Goal: Information Seeking & Learning: Learn about a topic

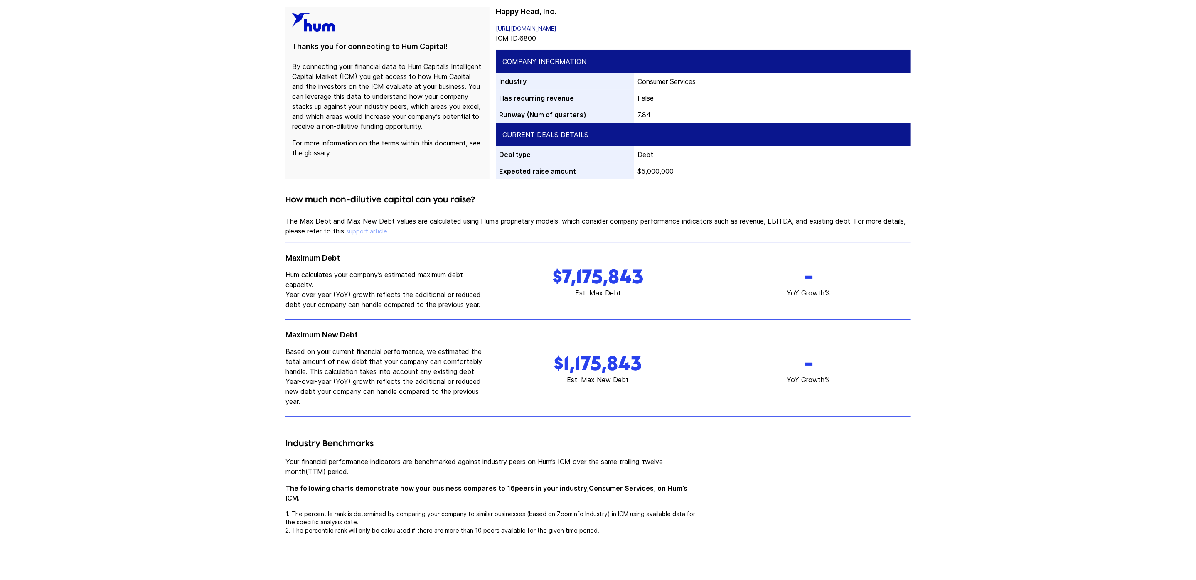
click at [736, 212] on section "How much non-dilutive capital can you raise? The Max Debt and Max New Debt valu…" at bounding box center [598, 304] width 639 height 237
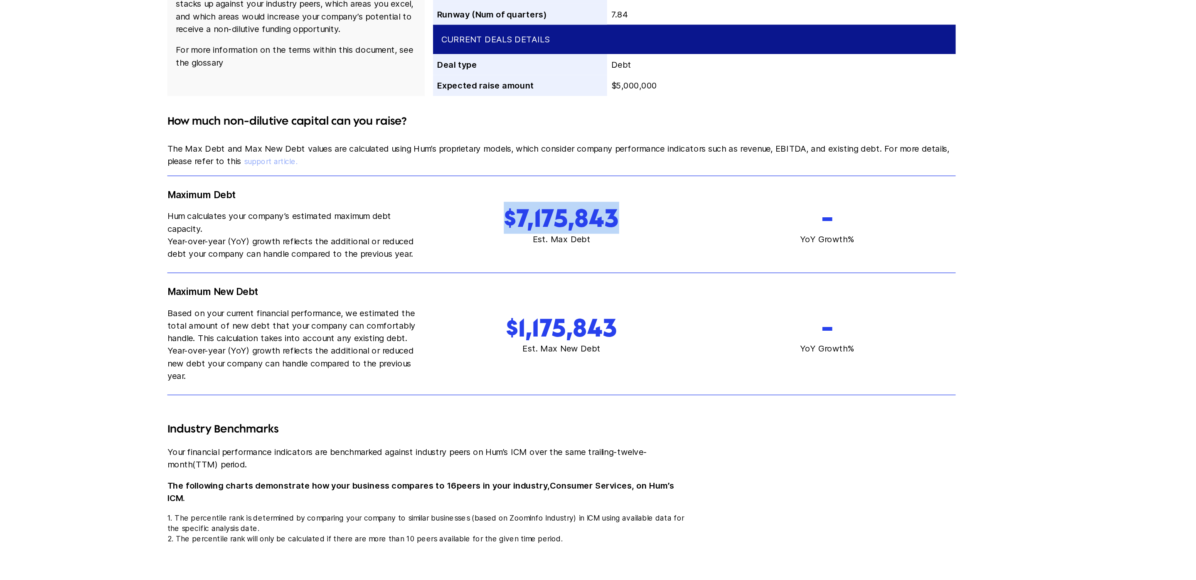
drag, startPoint x: 548, startPoint y: 277, endPoint x: 662, endPoint y: 275, distance: 113.5
click at [662, 275] on h1 "$7,175,843" at bounding box center [598, 276] width 204 height 23
drag, startPoint x: 538, startPoint y: 363, endPoint x: 672, endPoint y: 363, distance: 133.9
click at [672, 363] on h1 "$1,175,843" at bounding box center [598, 363] width 204 height 23
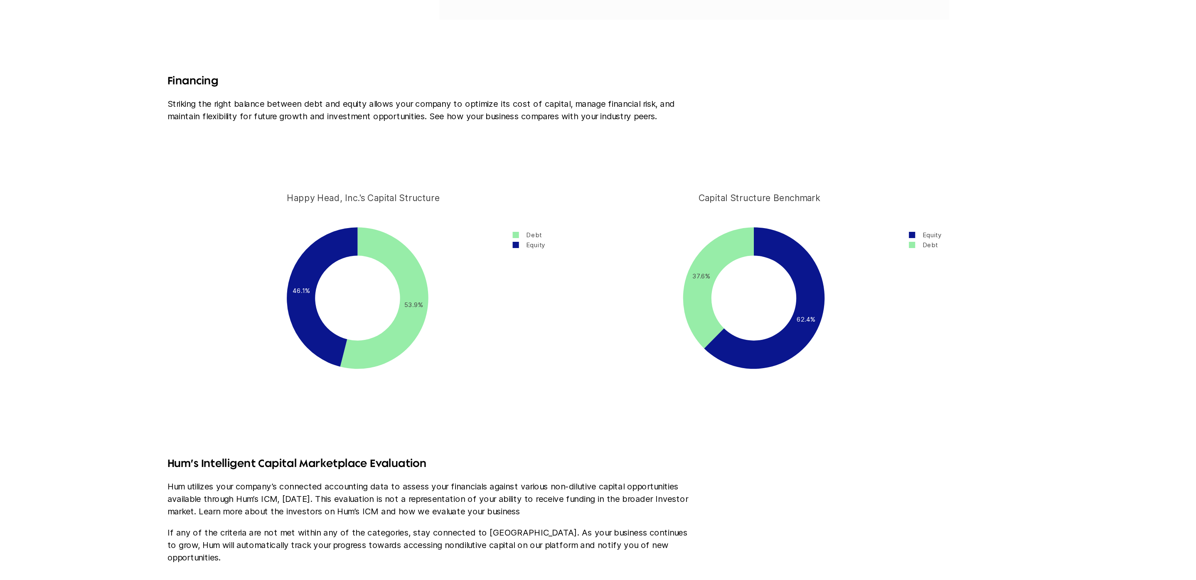
scroll to position [1366, 0]
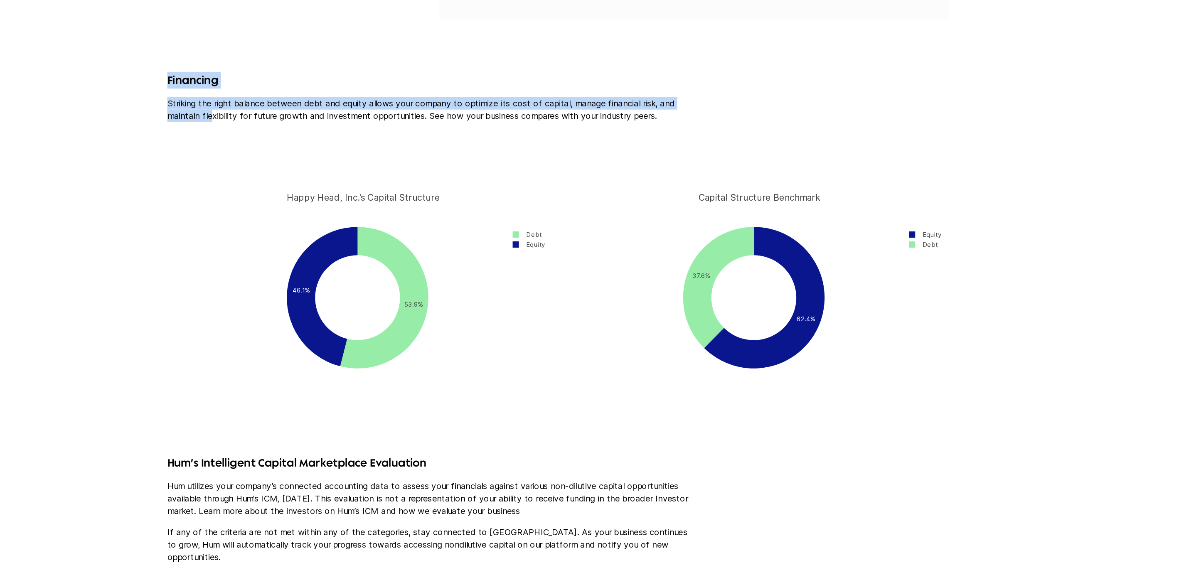
drag, startPoint x: 287, startPoint y: 173, endPoint x: 323, endPoint y: 205, distance: 47.7
click at [323, 205] on div "Financing Striking the right balance between debt and equity allows your compan…" at bounding box center [494, 197] width 417 height 40
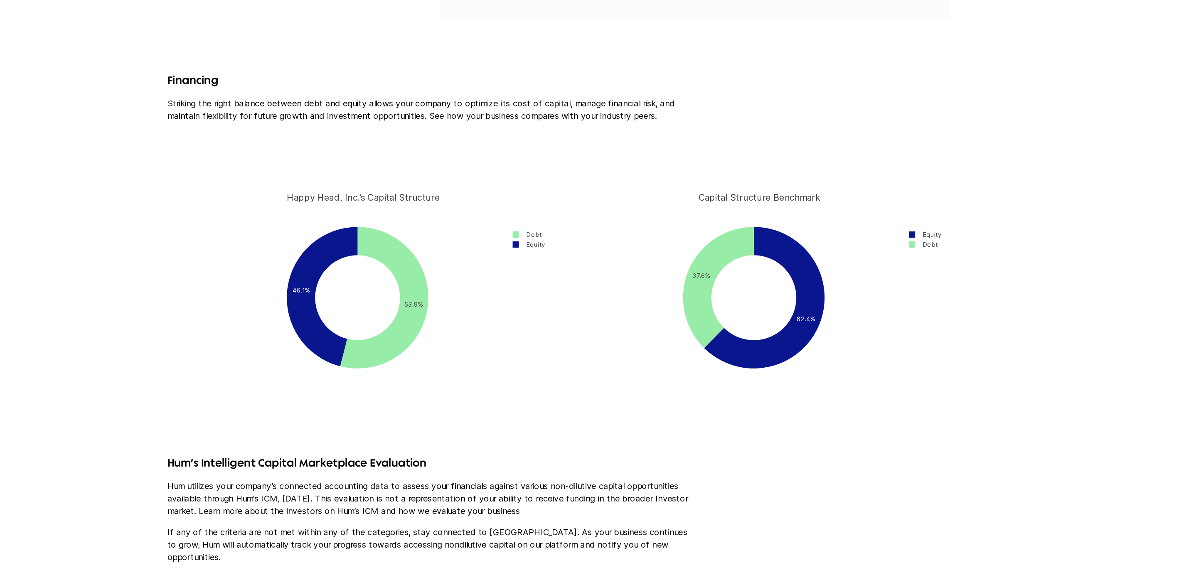
click at [348, 206] on p "Striking the right balance between debt and equity allows your company to optim…" at bounding box center [494, 207] width 417 height 20
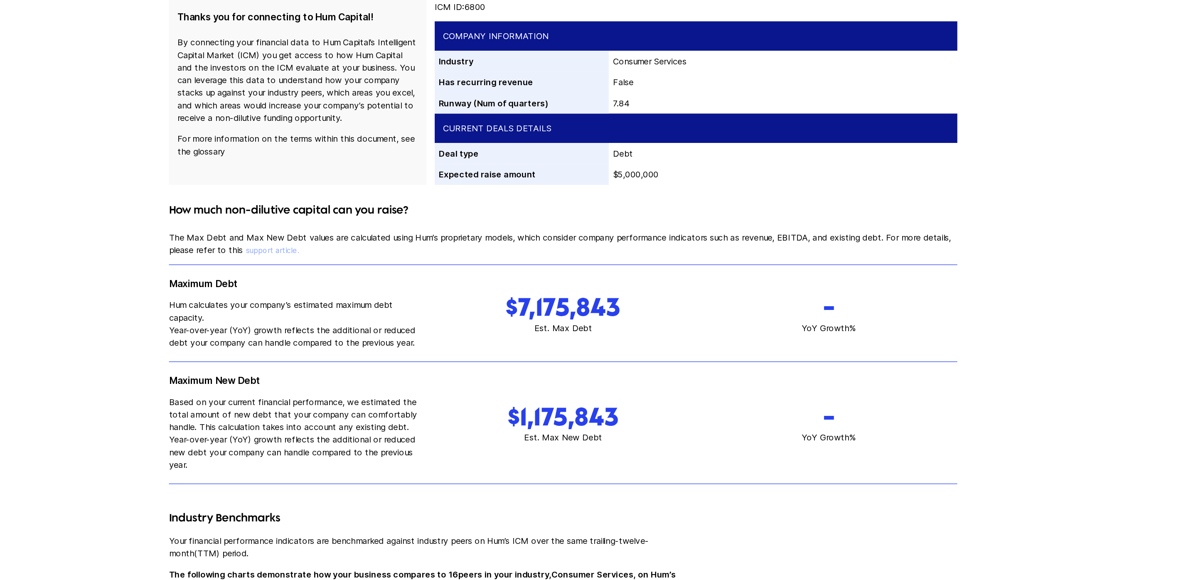
scroll to position [0, 0]
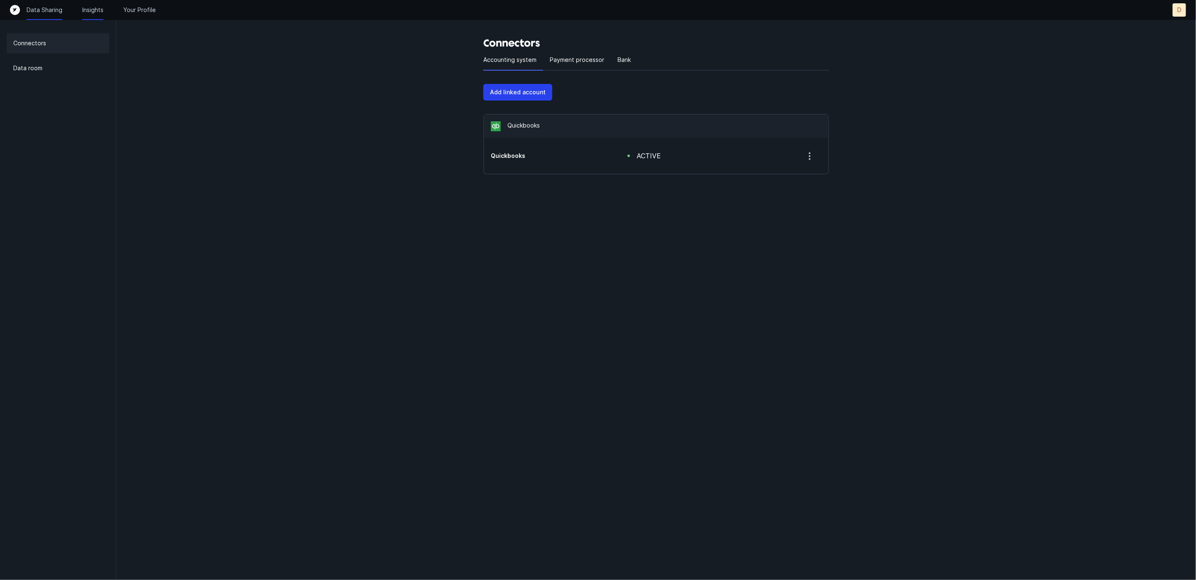
click at [87, 8] on p "Insights" at bounding box center [92, 10] width 21 height 8
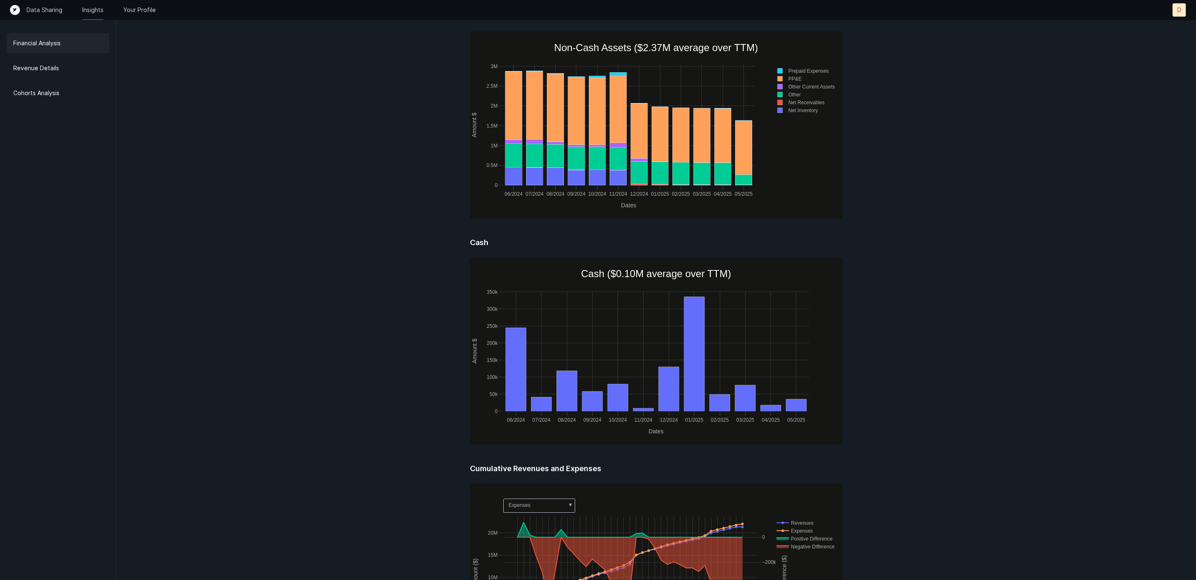
scroll to position [62, 0]
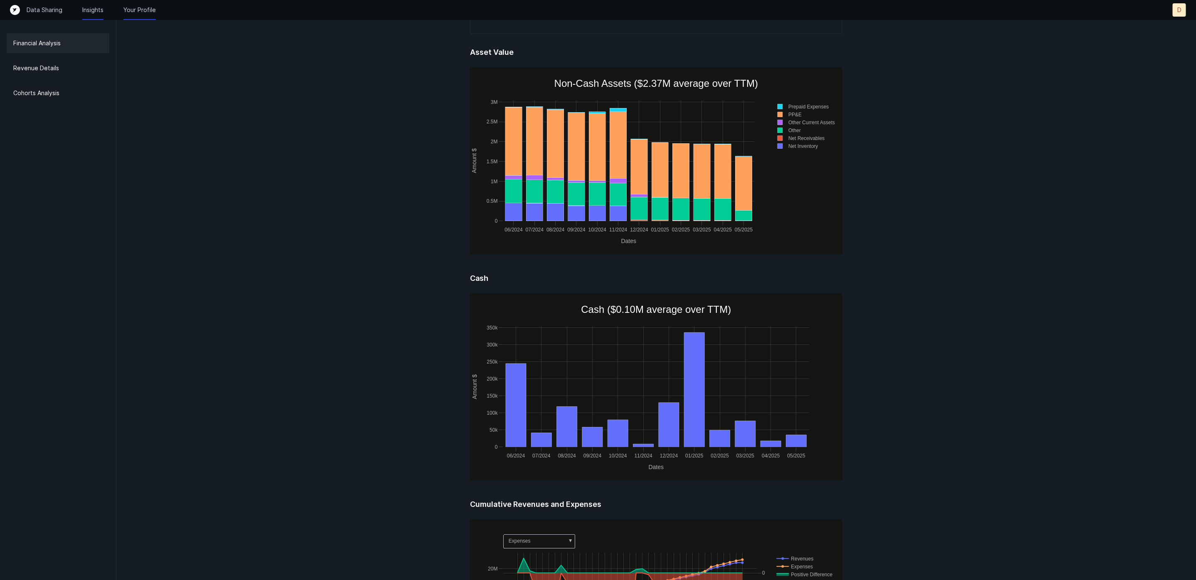
click at [133, 7] on p "Your Profile" at bounding box center [139, 10] width 32 height 8
